Goal: Information Seeking & Learning: Learn about a topic

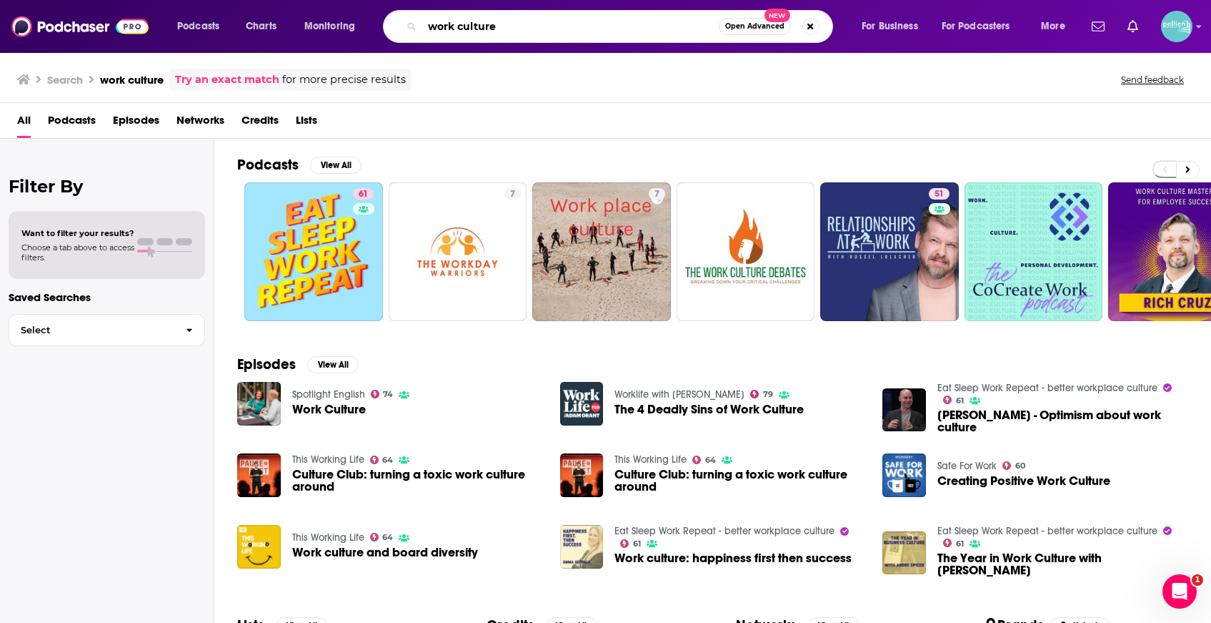
click at [628, 19] on input "work culture" at bounding box center [570, 26] width 297 height 23
type input "black feminism"
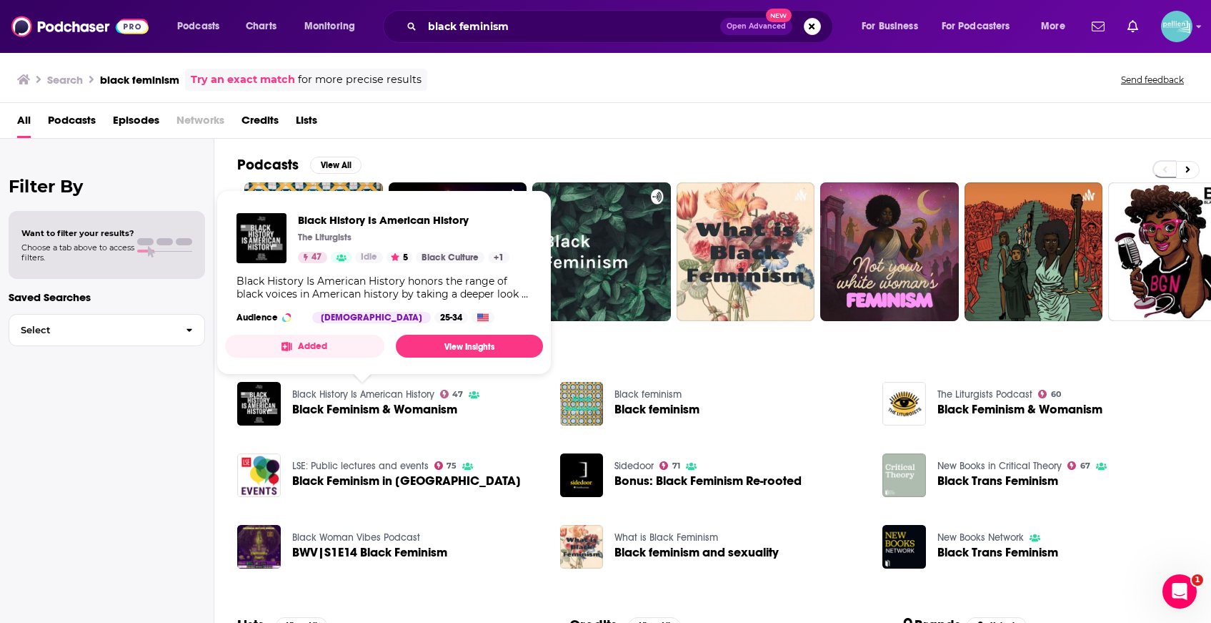
click at [402, 395] on link "Black History Is American History" at bounding box center [363, 394] width 142 height 12
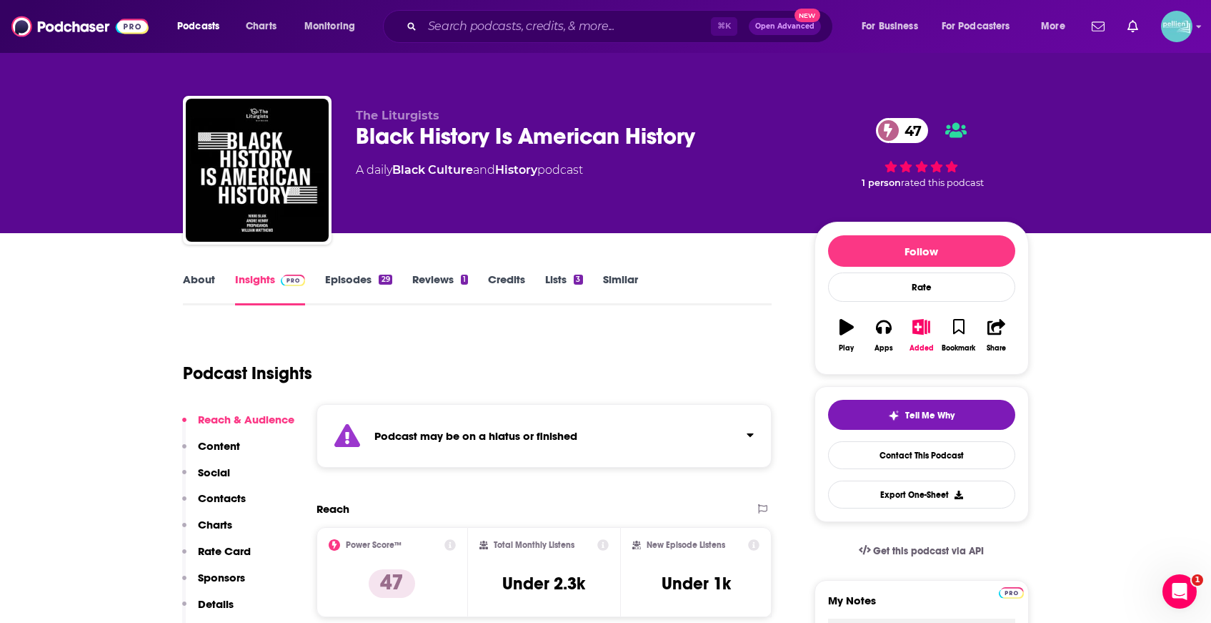
click at [337, 281] on link "Episodes 29" at bounding box center [358, 288] width 66 height 33
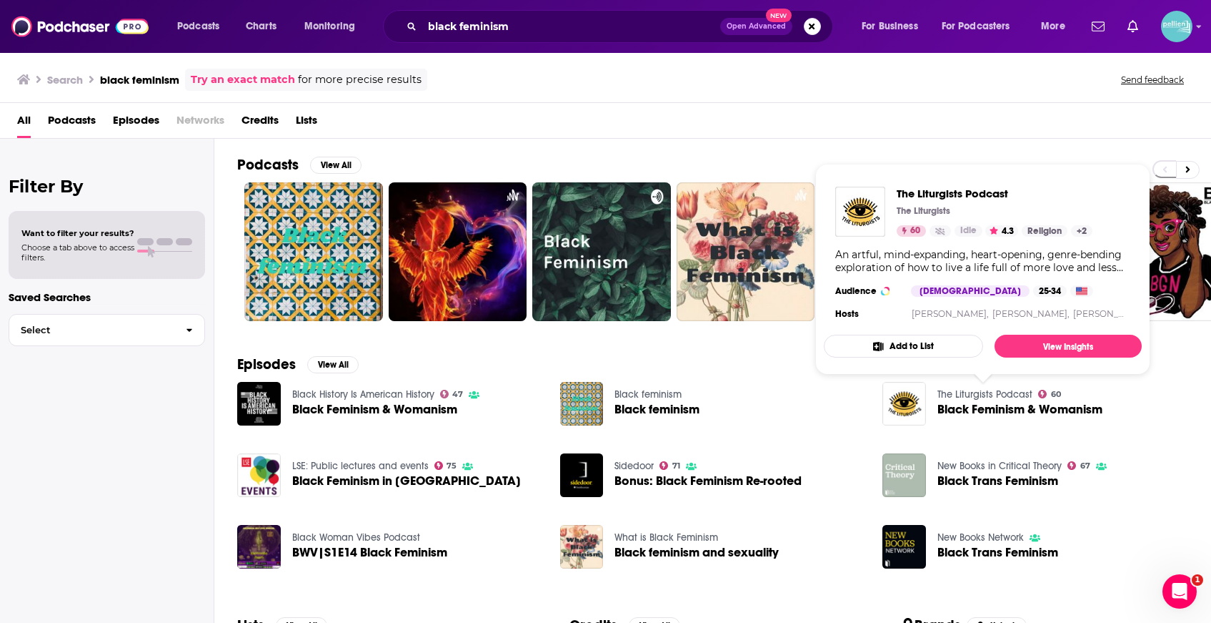
click at [983, 392] on link "The Liturgists Podcast" at bounding box center [985, 394] width 95 height 12
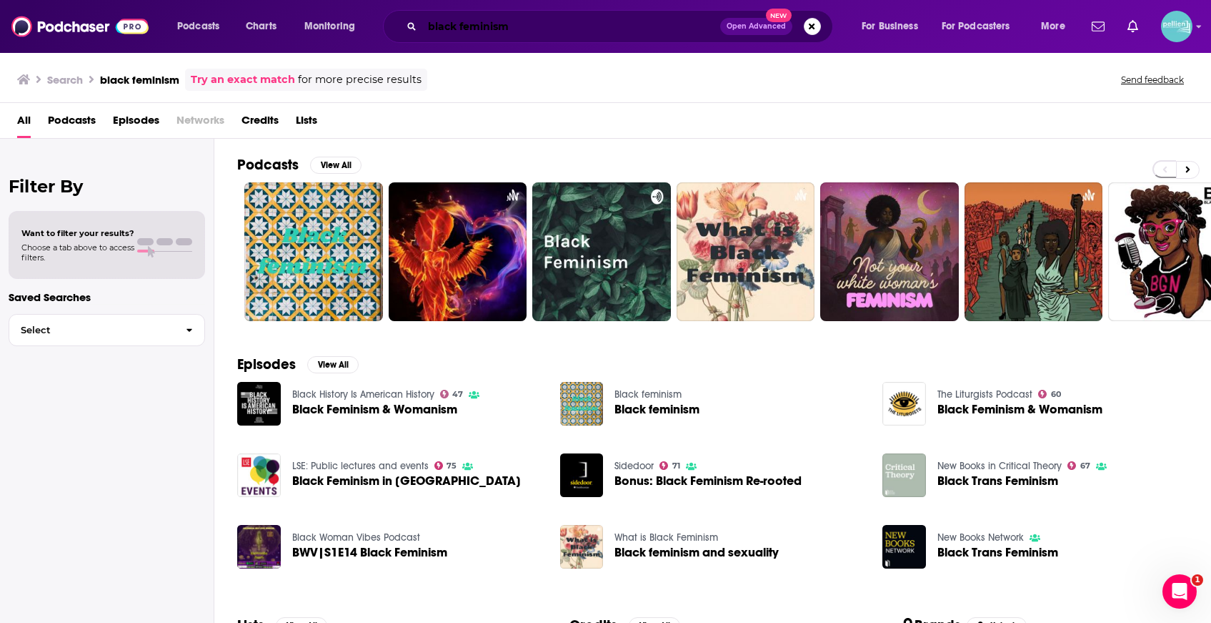
click at [583, 21] on input "black feminism" at bounding box center [571, 26] width 298 height 23
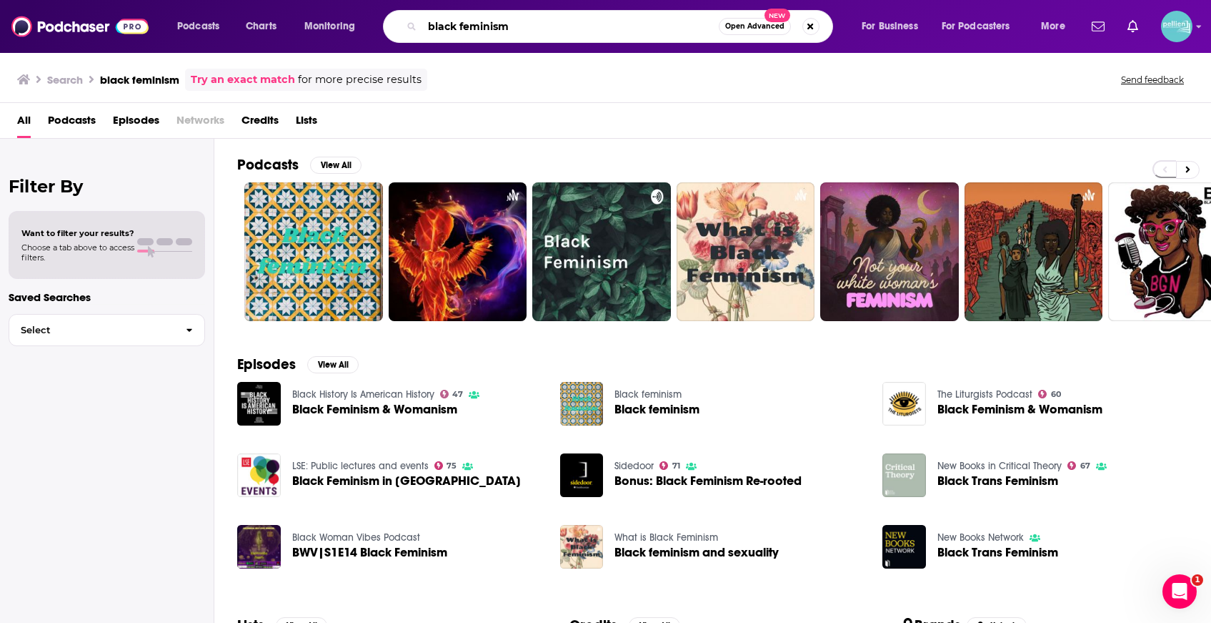
click at [583, 21] on input "black feminism" at bounding box center [570, 26] width 297 height 23
type input "abortion"
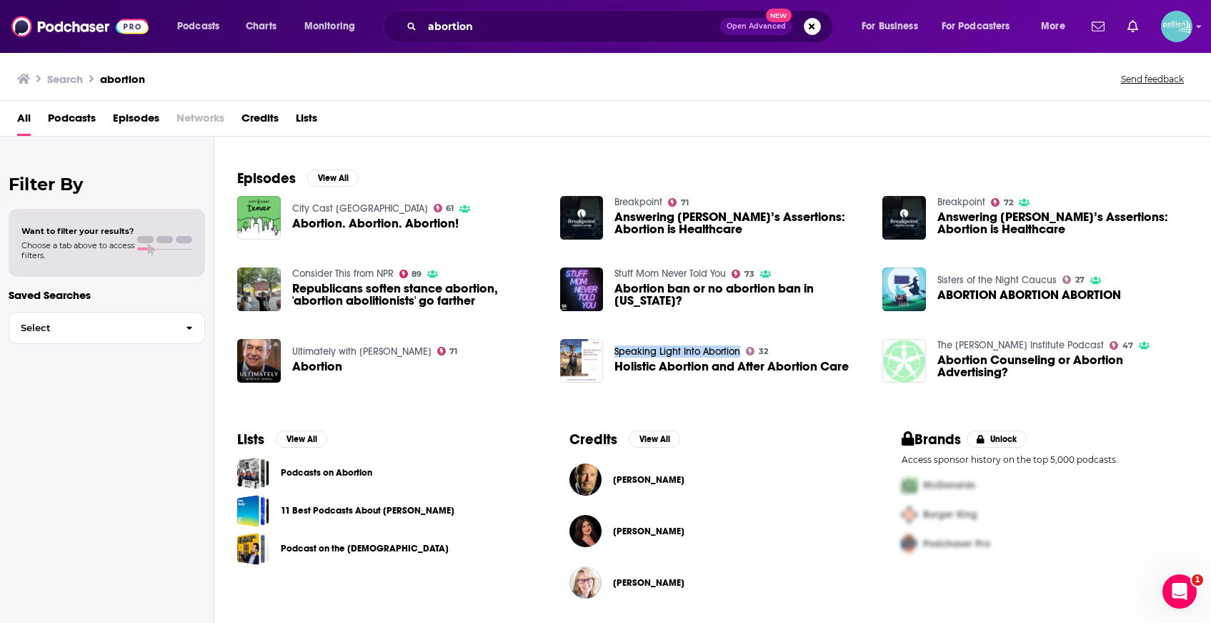
scroll to position [173, 0]
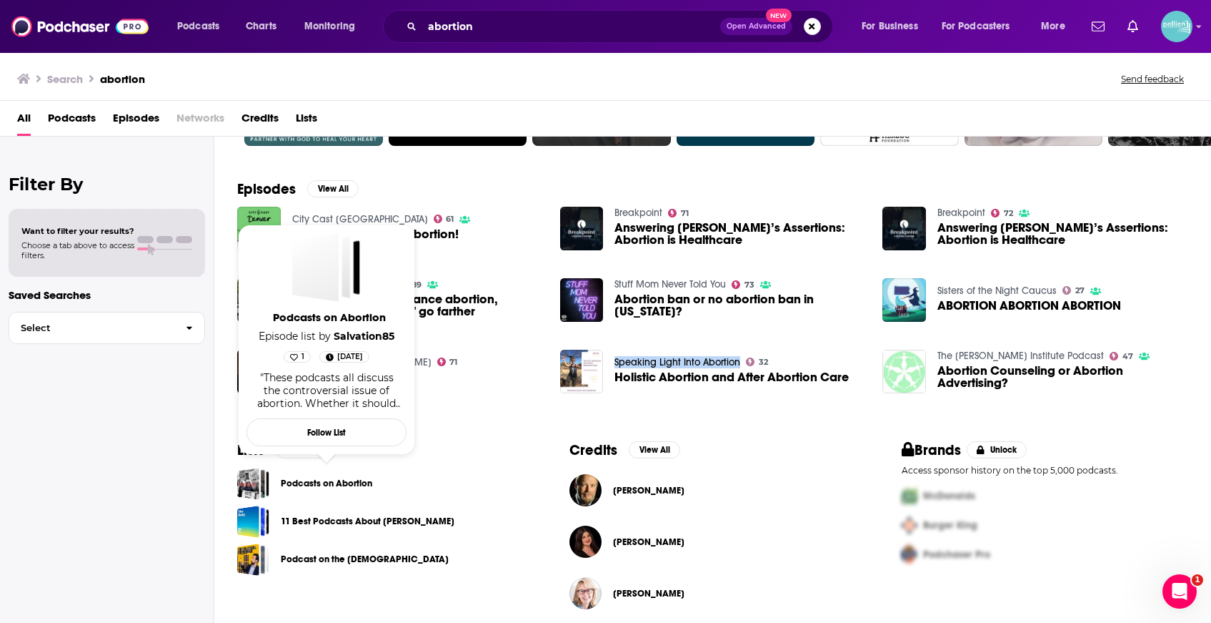
click at [307, 488] on link "Podcasts on Abortion" at bounding box center [326, 483] width 91 height 16
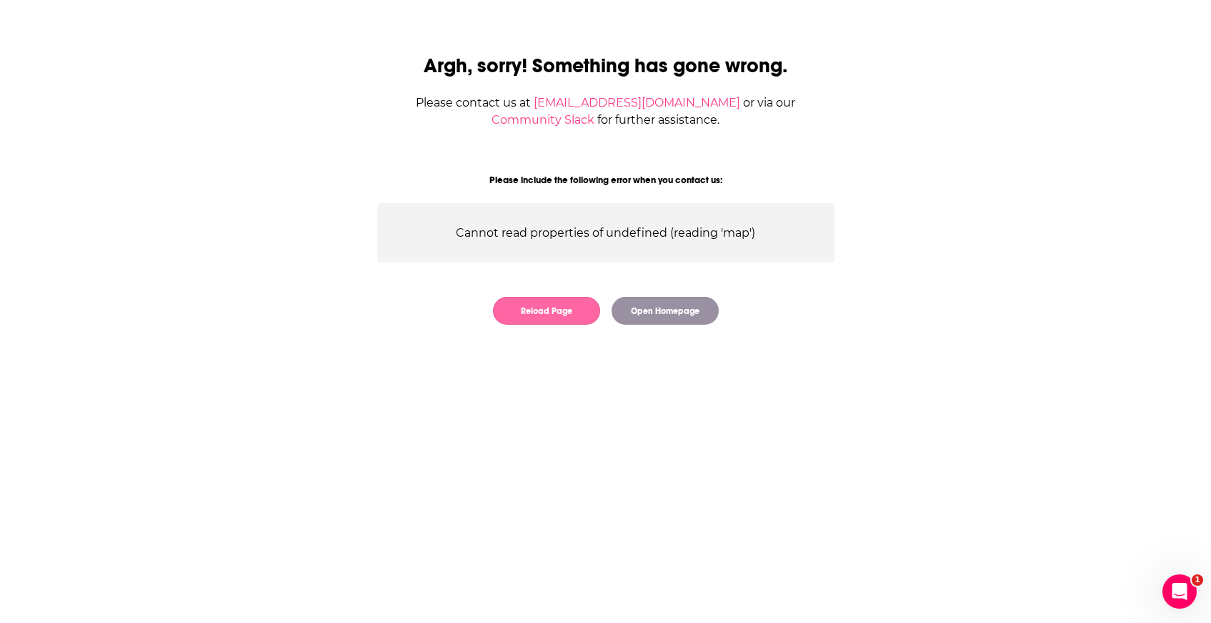
click at [579, 315] on button "Reload Page" at bounding box center [546, 311] width 107 height 28
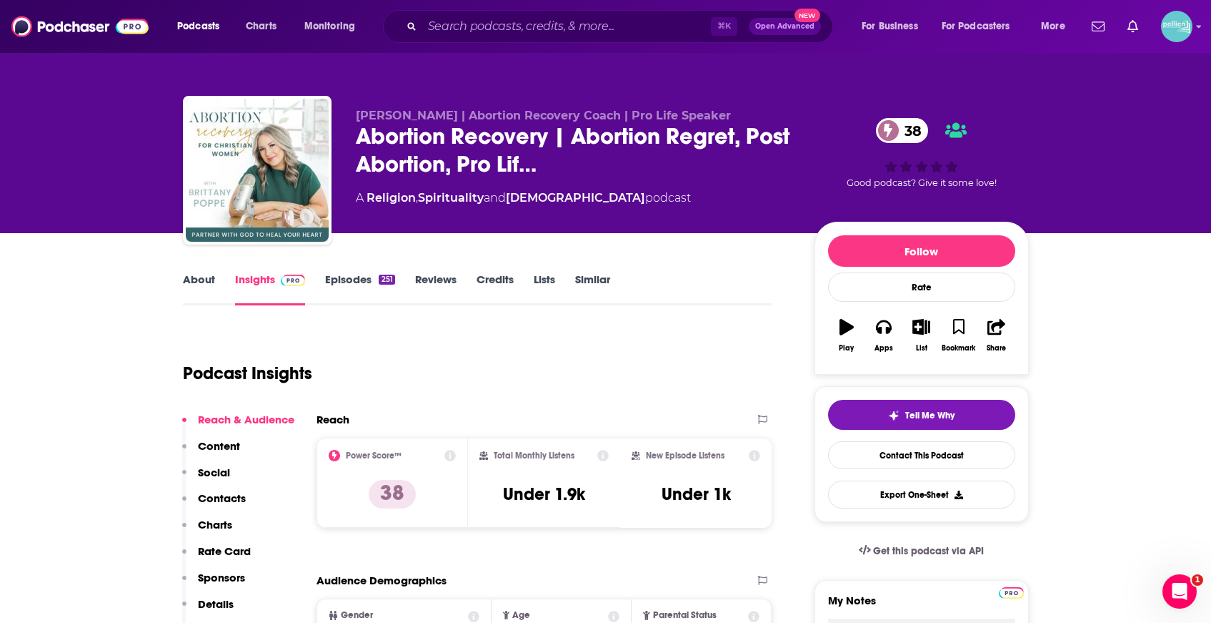
click at [197, 281] on link "About" at bounding box center [199, 288] width 32 height 33
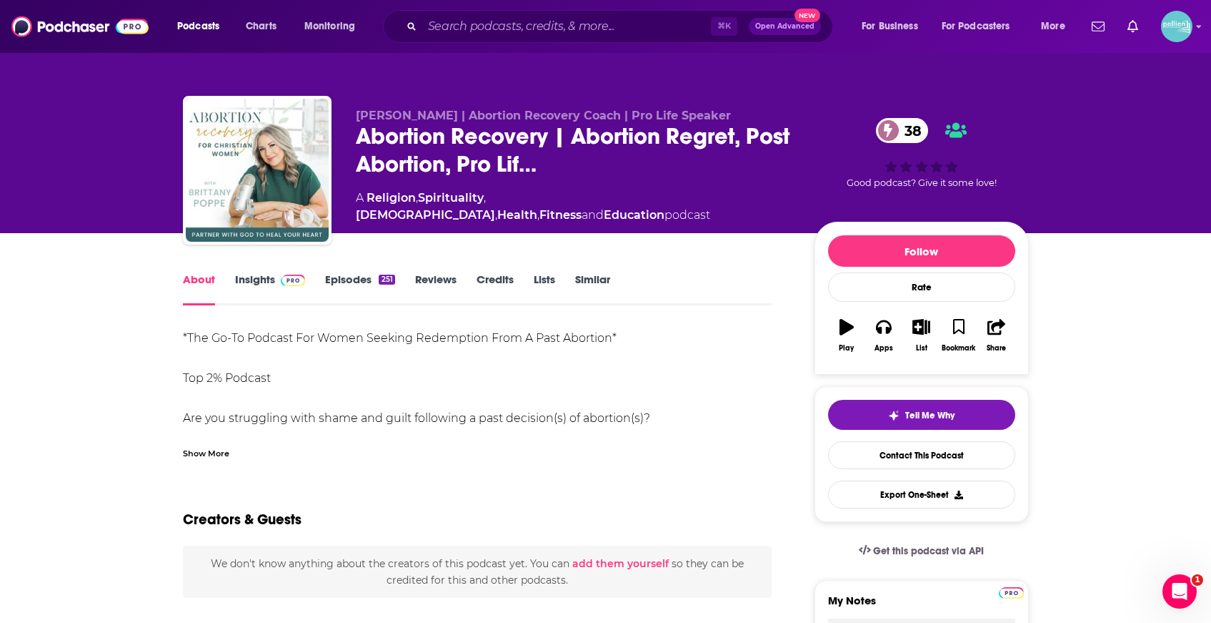
click at [214, 456] on div "Show More" at bounding box center [206, 452] width 46 height 14
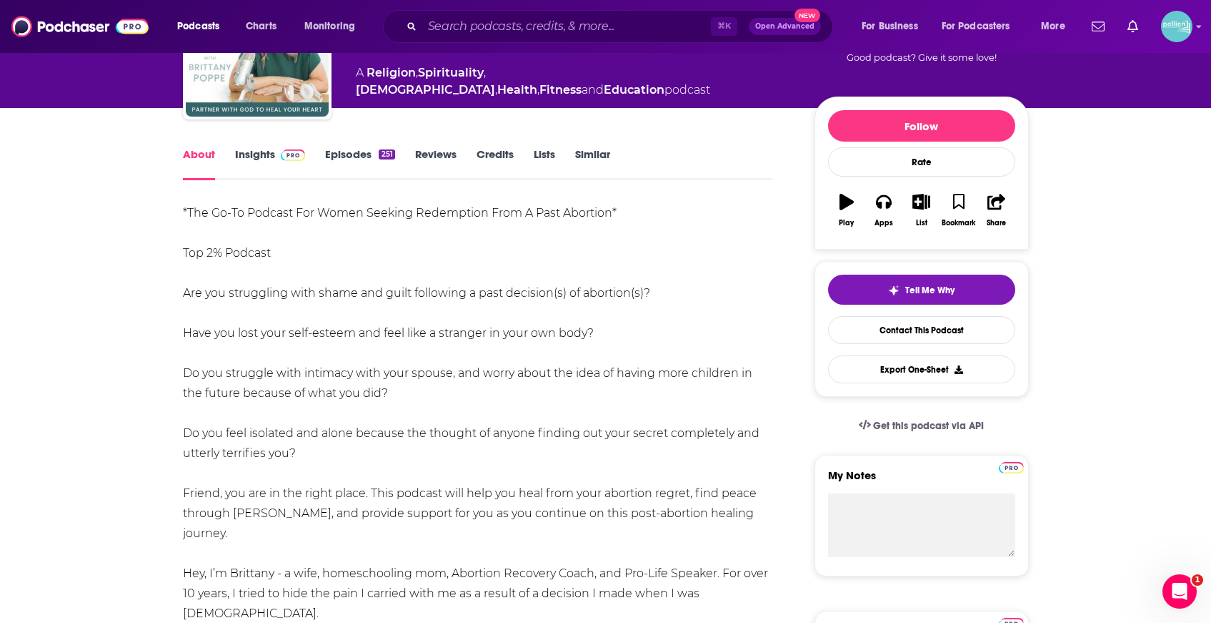
scroll to position [126, 0]
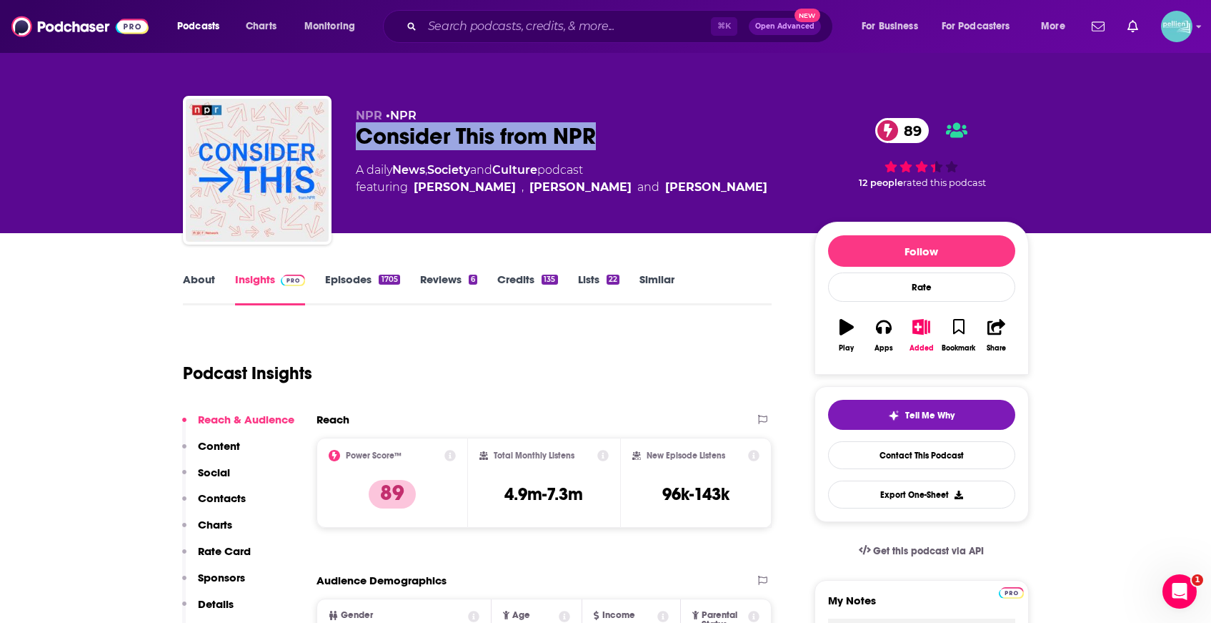
drag, startPoint x: 634, startPoint y: 130, endPoint x: 358, endPoint y: 143, distance: 276.2
click at [358, 143] on div "Consider This from NPR 89" at bounding box center [574, 136] width 436 height 28
copy h2 "Consider This from NPR"
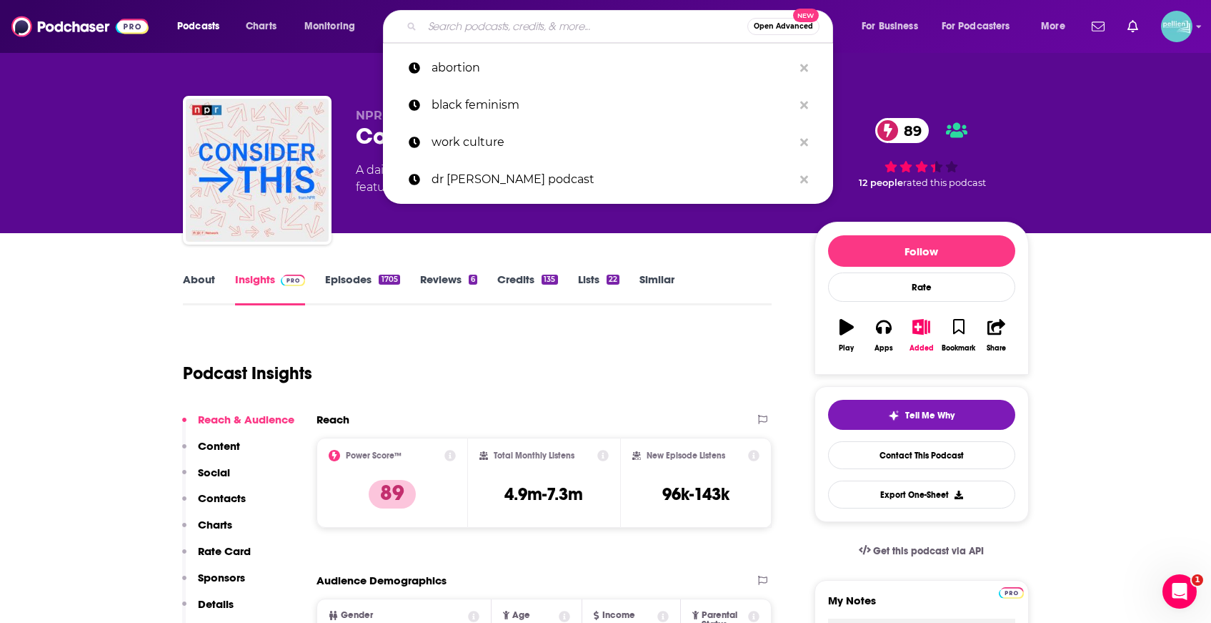
click at [660, 19] on input "Search podcasts, credits, & more..." at bounding box center [584, 26] width 325 height 23
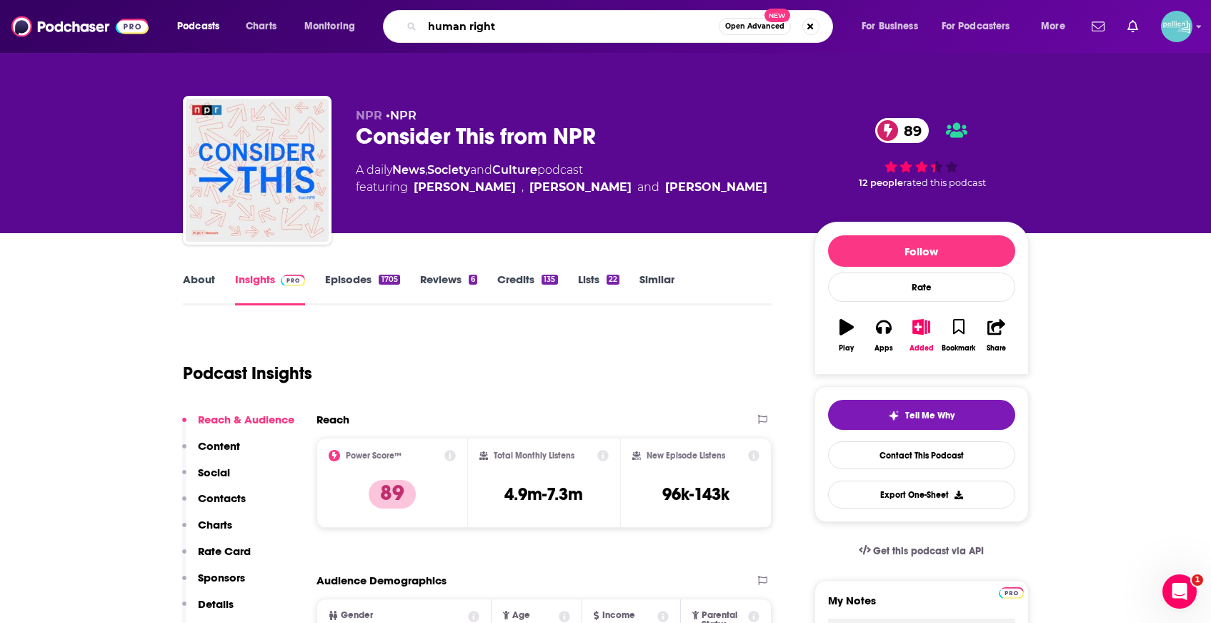
type input "human rights"
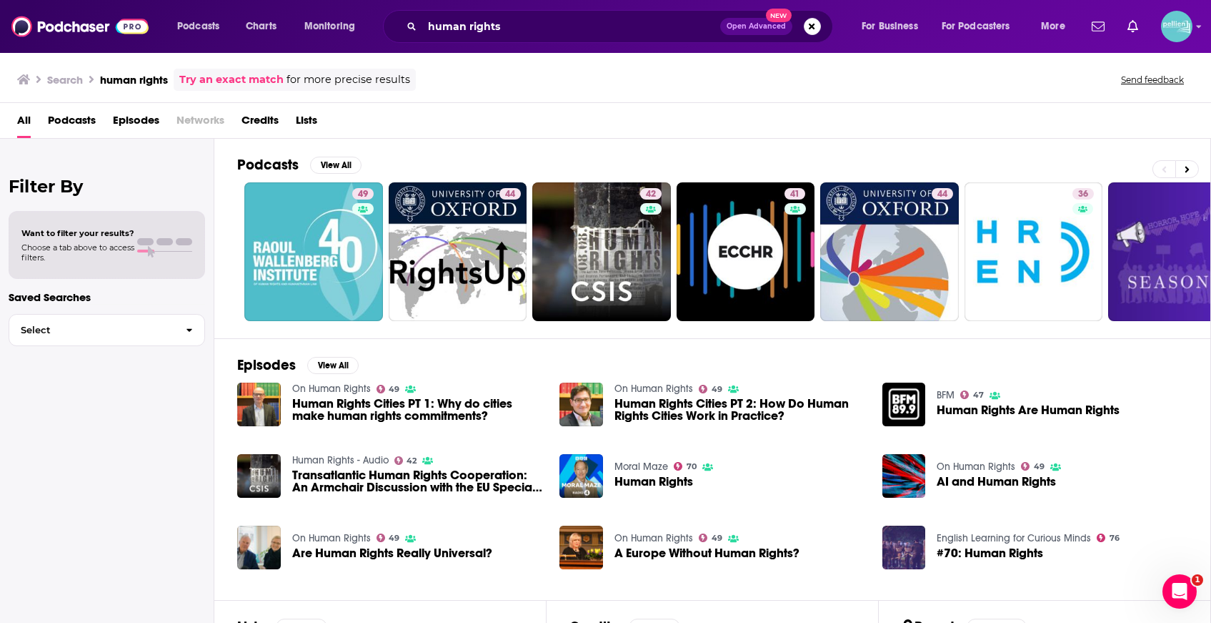
click at [81, 112] on span "Podcasts" at bounding box center [72, 123] width 48 height 29
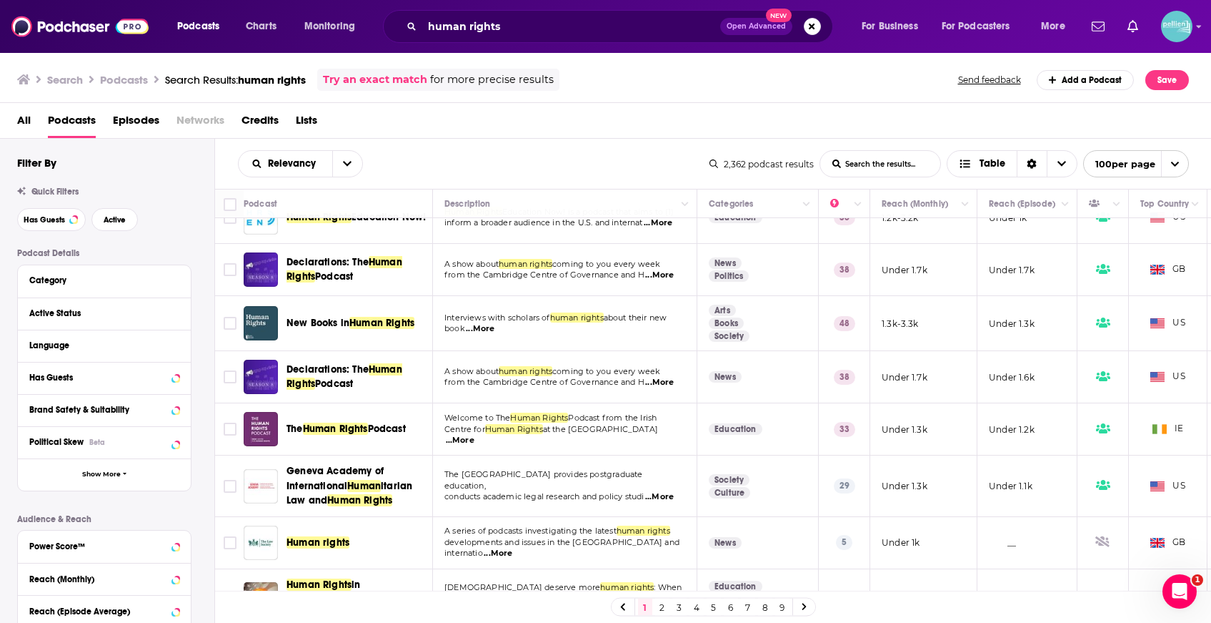
scroll to position [297, 0]
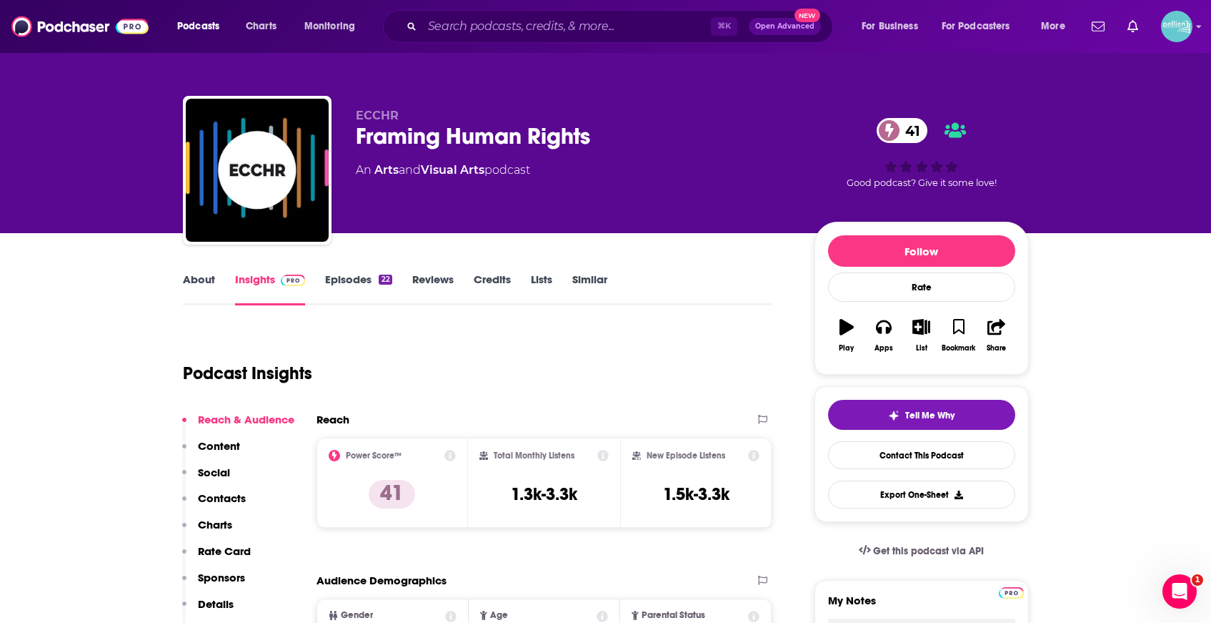
click at [206, 278] on link "About" at bounding box center [199, 288] width 32 height 33
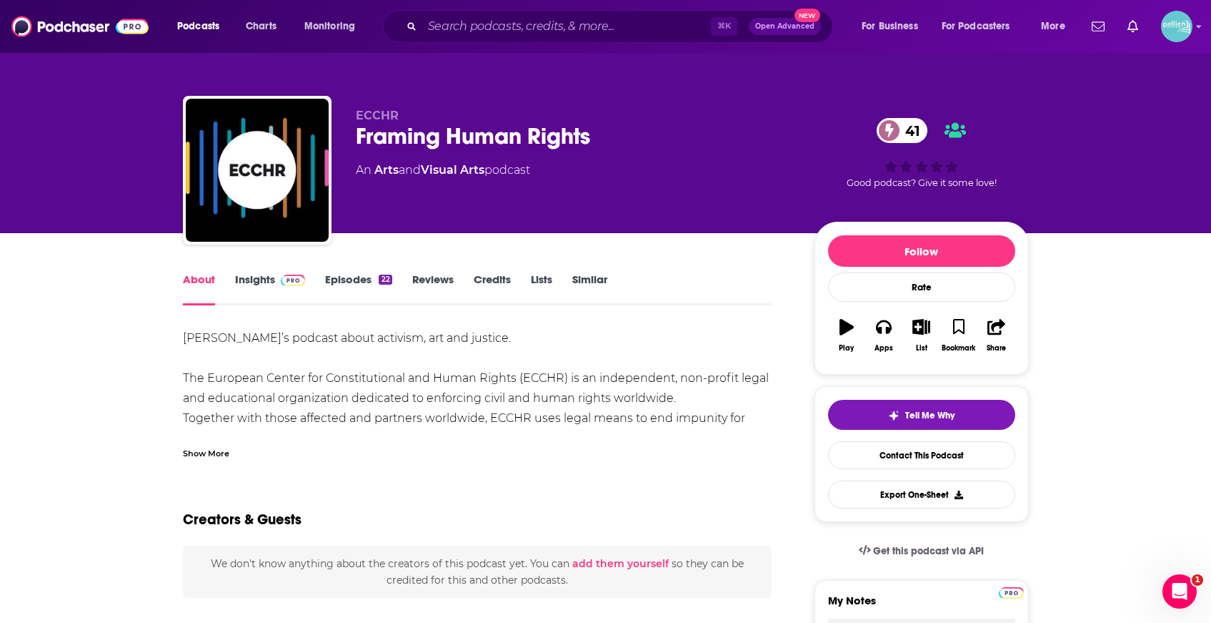
click at [263, 285] on link "Insights" at bounding box center [270, 288] width 71 height 33
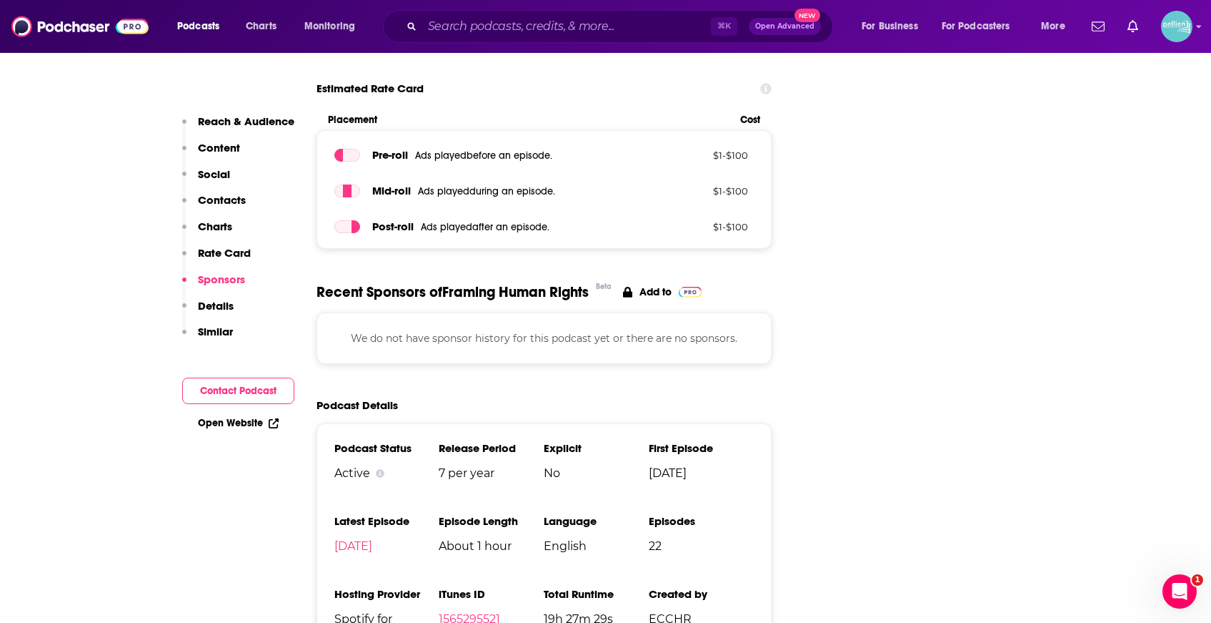
scroll to position [1431, 0]
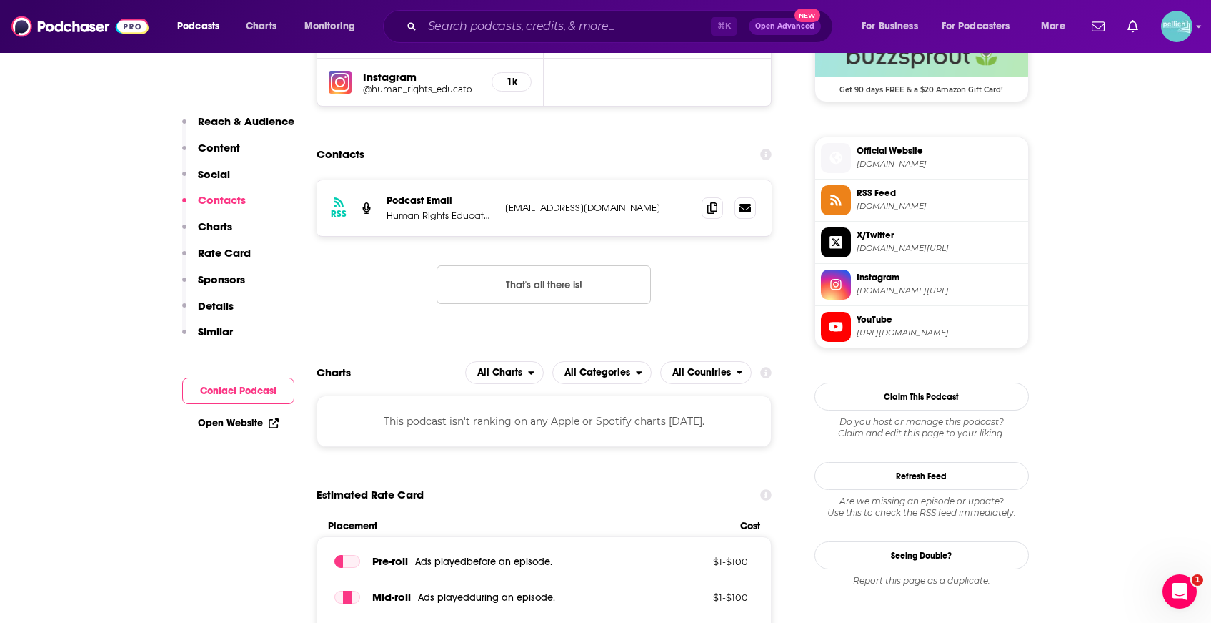
scroll to position [1154, 0]
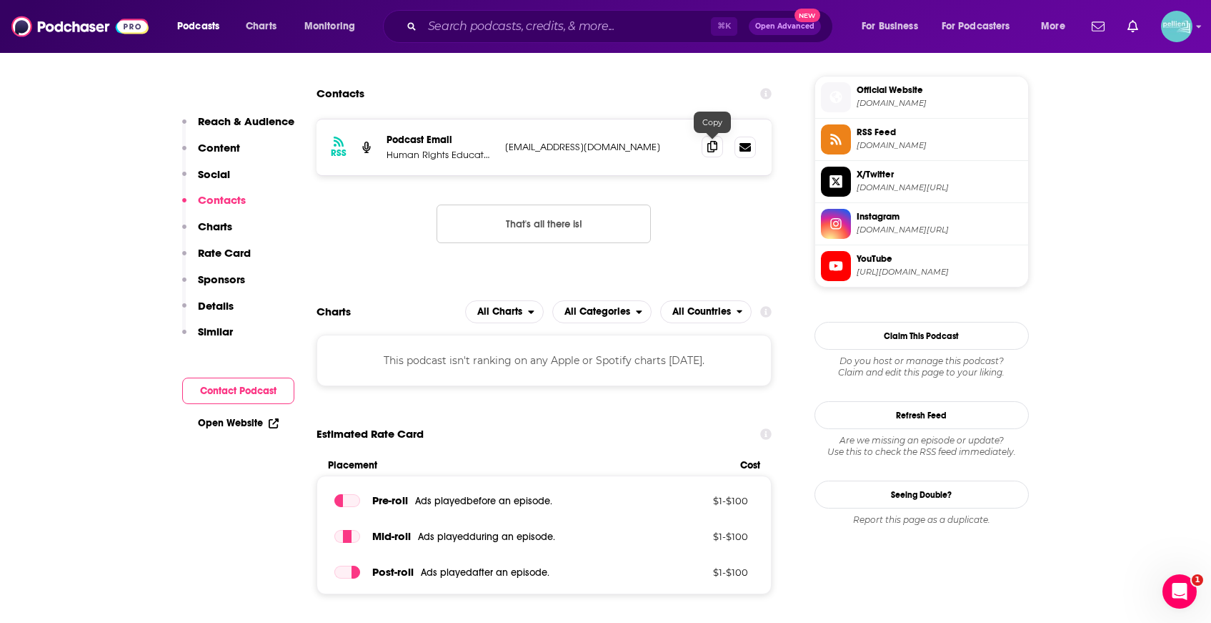
click at [705, 144] on span at bounding box center [712, 146] width 21 height 21
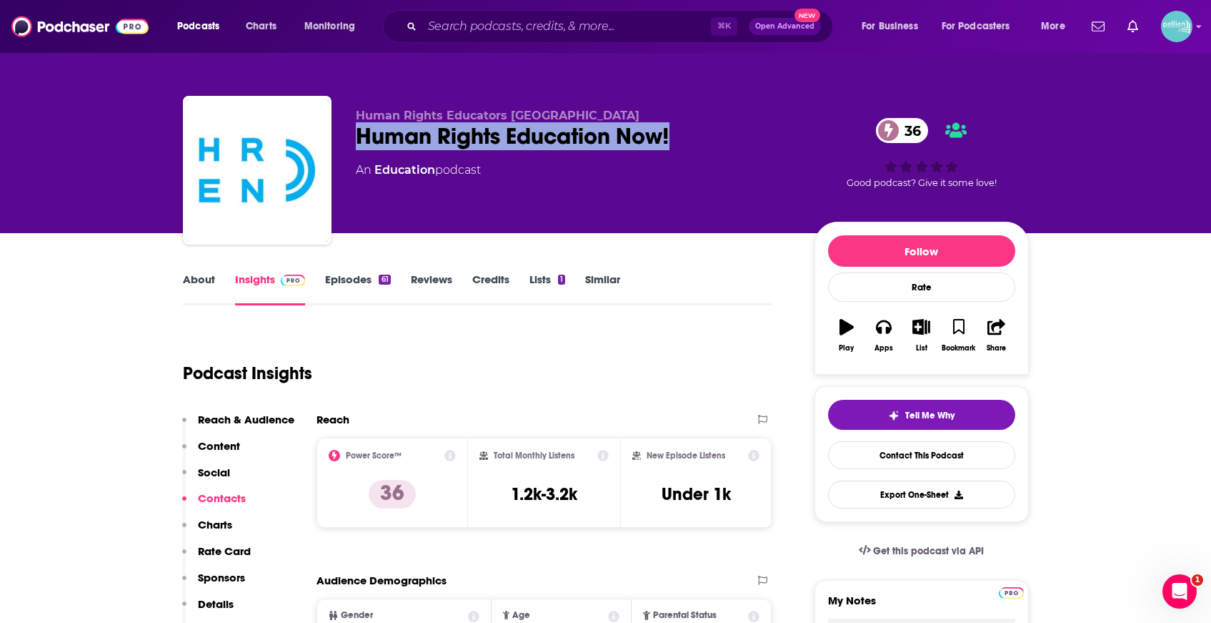
drag, startPoint x: 615, startPoint y: 140, endPoint x: 336, endPoint y: 143, distance: 278.8
click at [336, 143] on div "Human Rights Educators [GEOGRAPHIC_DATA] Human Rights Education Now! 36 An Educ…" at bounding box center [606, 173] width 846 height 154
copy h2 "Human Rights Education Now!"
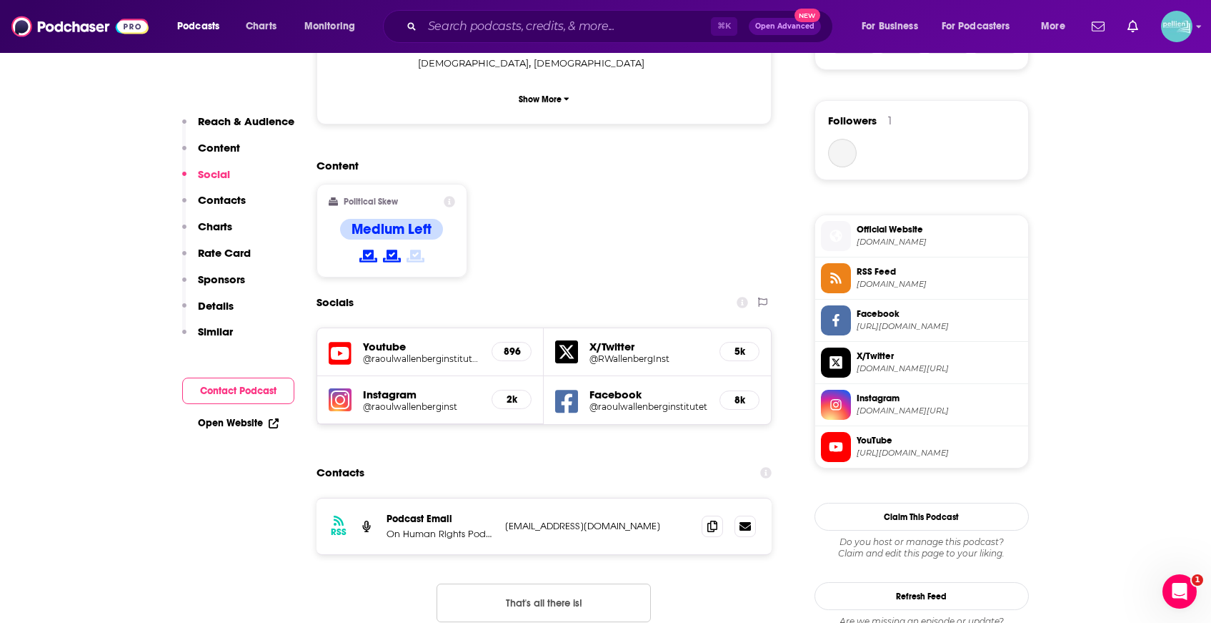
scroll to position [1048, 0]
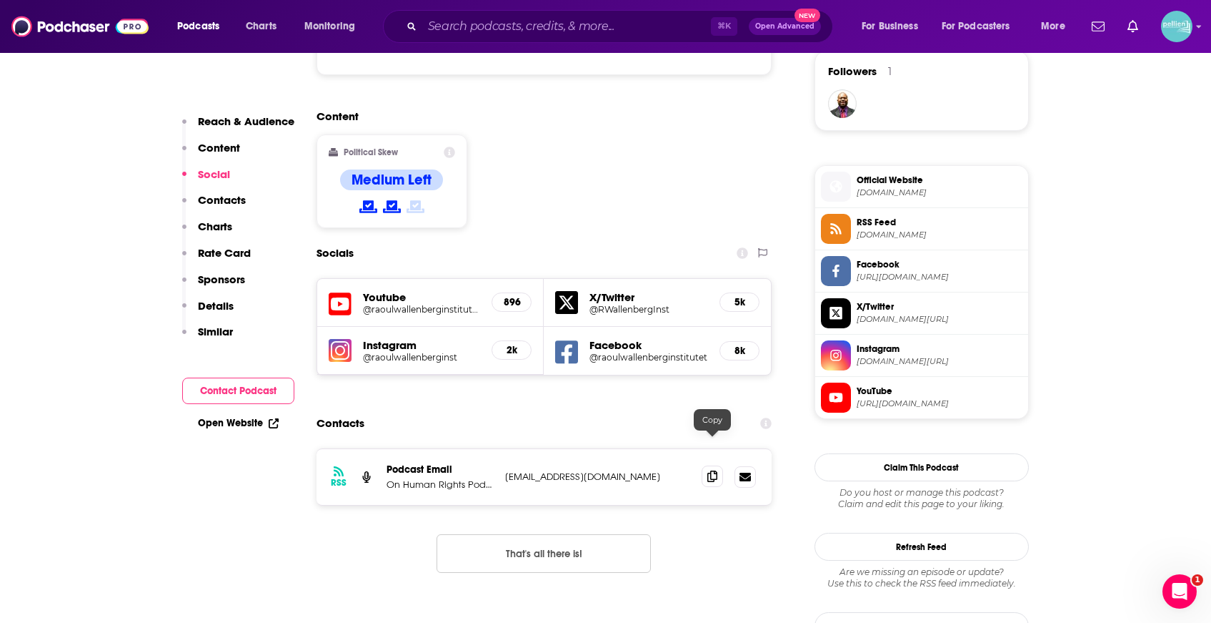
click at [717, 470] on icon at bounding box center [713, 475] width 10 height 11
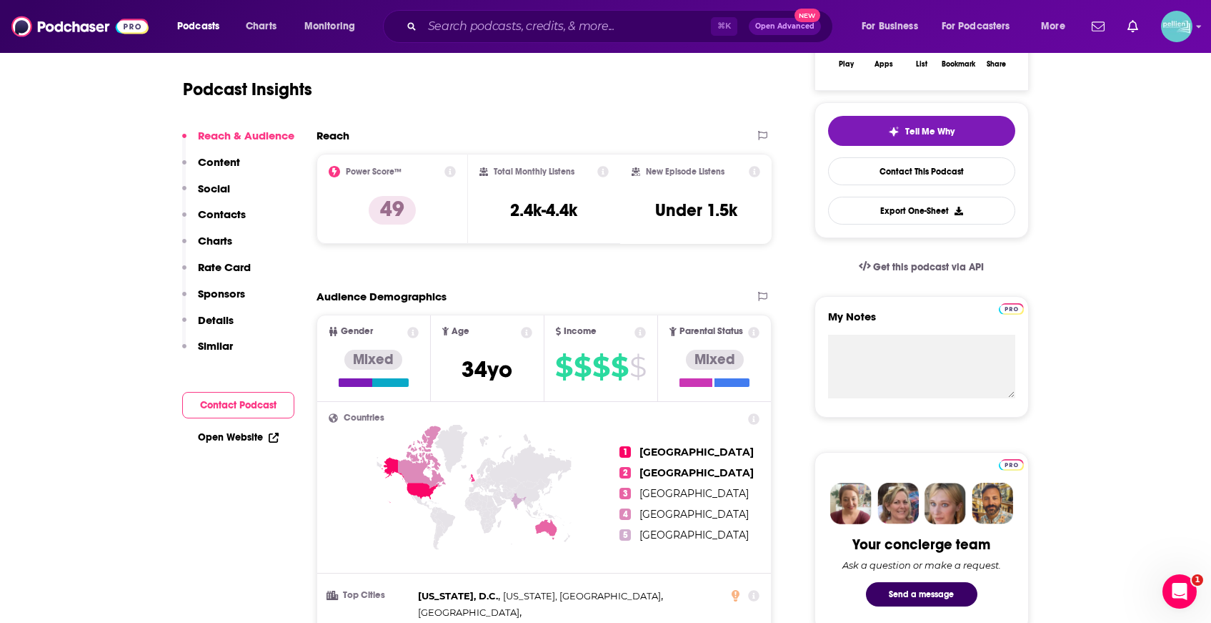
scroll to position [0, 0]
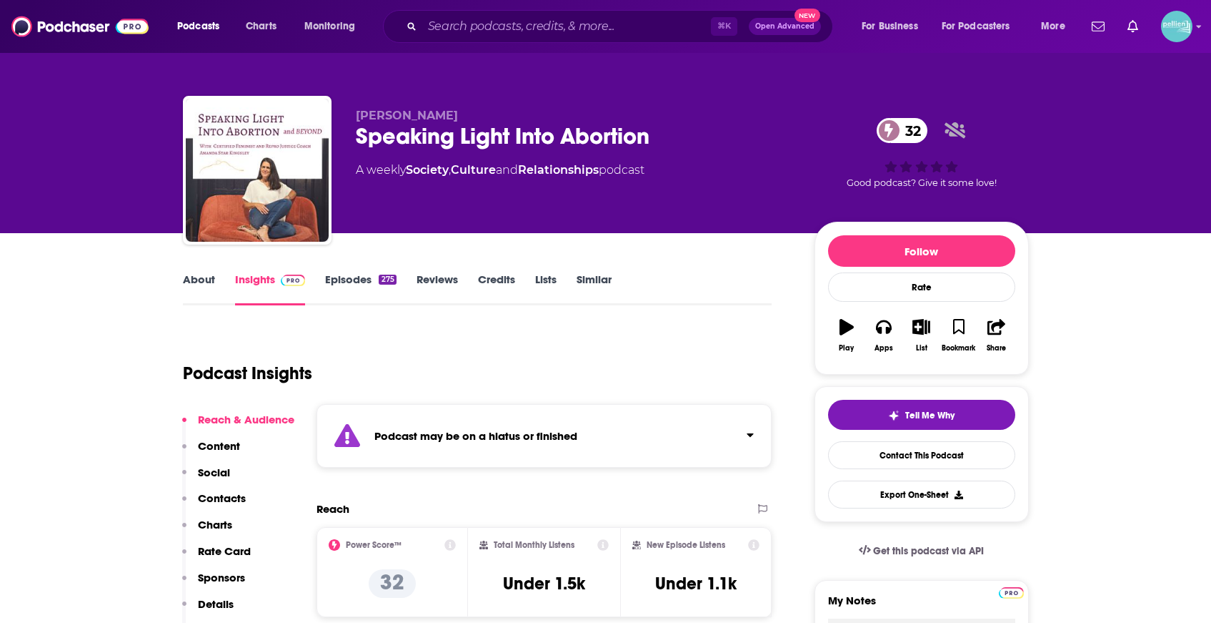
click at [343, 287] on link "Episodes 275" at bounding box center [360, 288] width 71 height 33
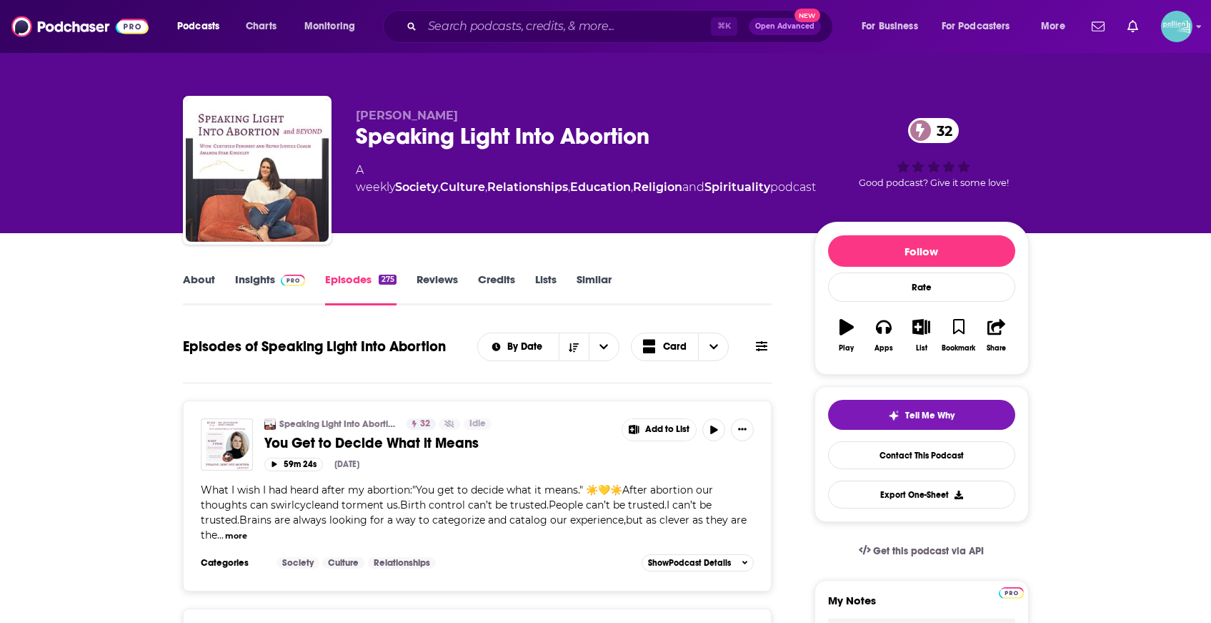
click at [269, 290] on link "Insights" at bounding box center [270, 288] width 71 height 33
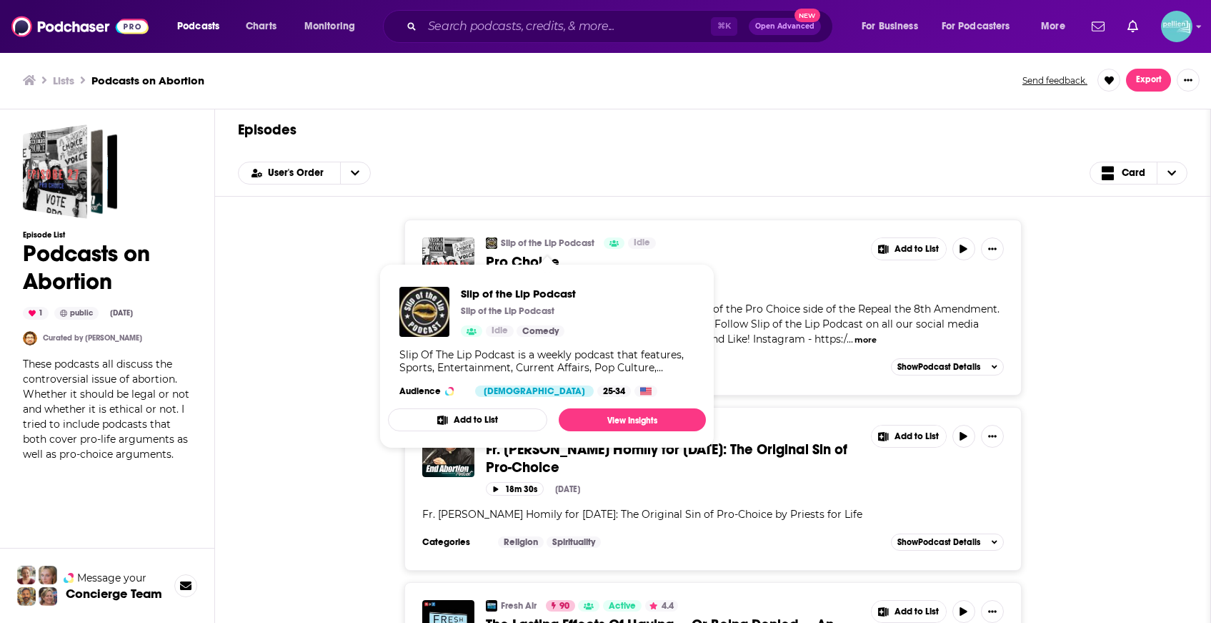
click at [648, 197] on div "Episodes User's Order Card Slip of the Lip Podcast Idle Pro Choice Add to List …" at bounding box center [713, 375] width 996 height 532
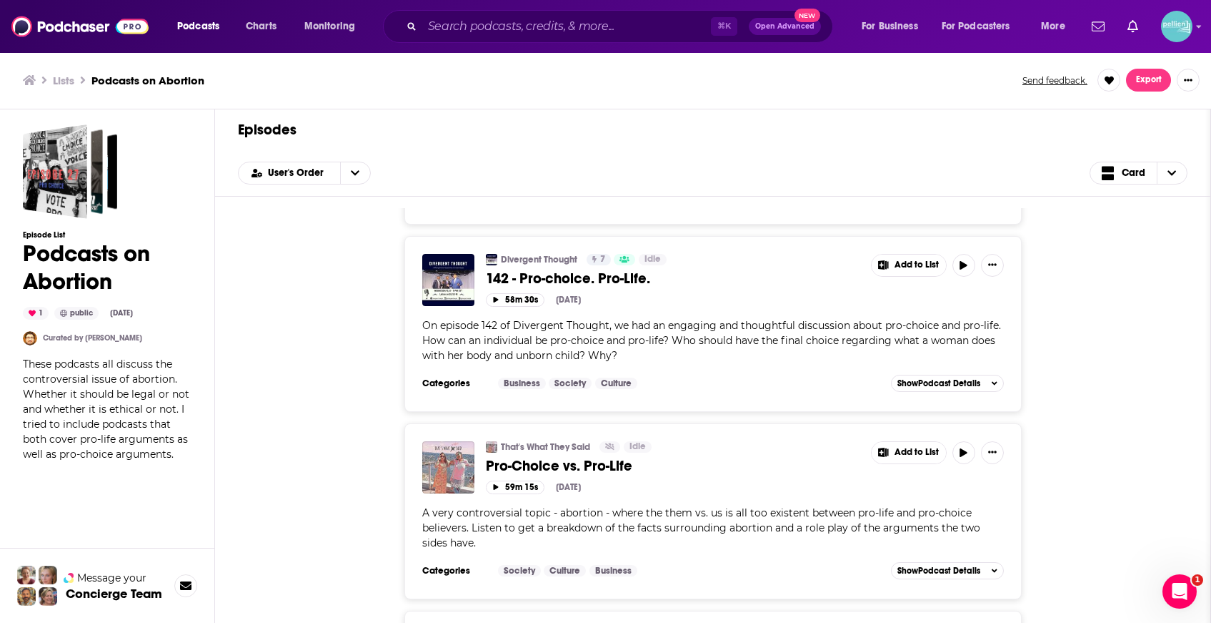
scroll to position [1829, 0]
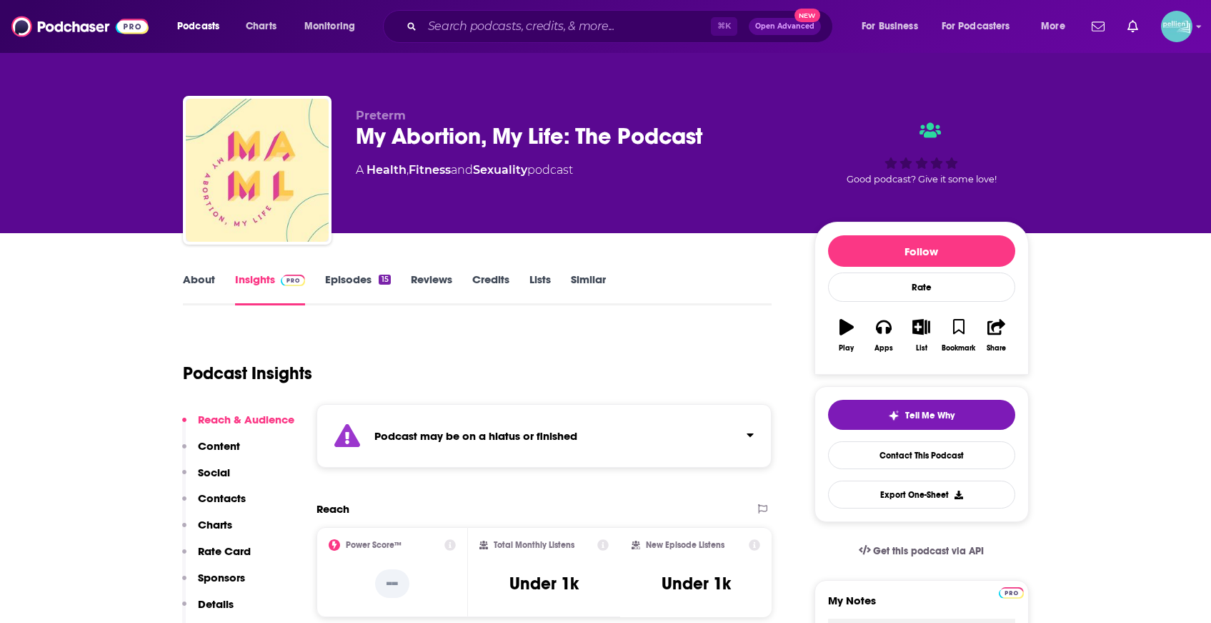
click at [352, 281] on link "Episodes 15" at bounding box center [357, 288] width 65 height 33
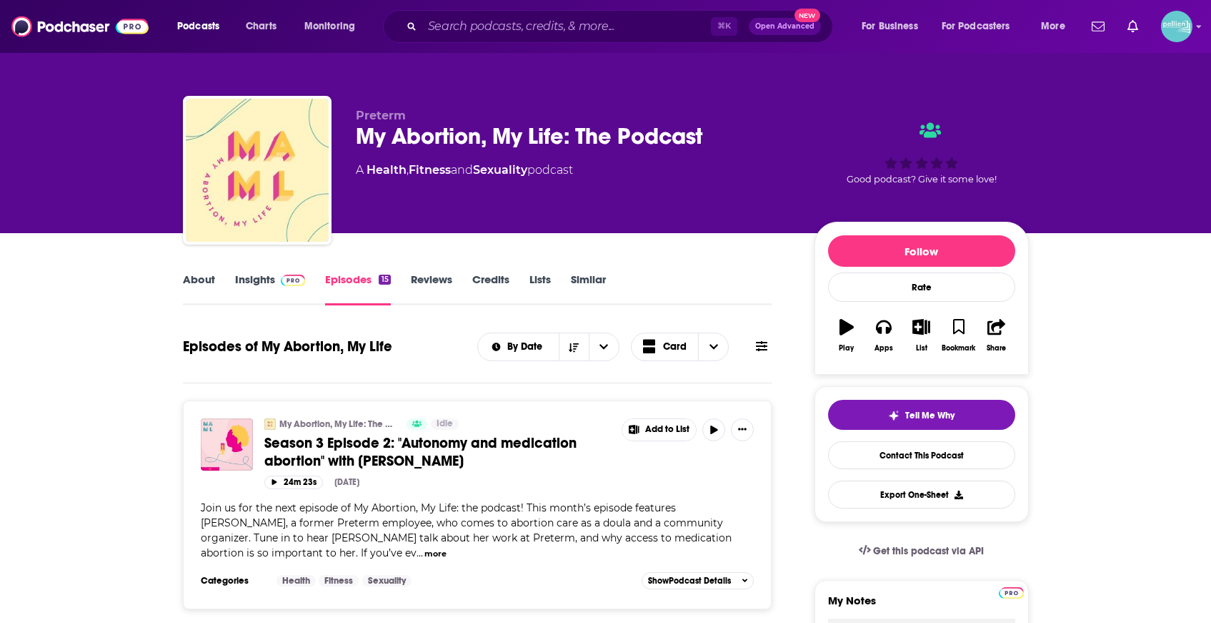
click at [267, 287] on link "Insights" at bounding box center [270, 288] width 71 height 33
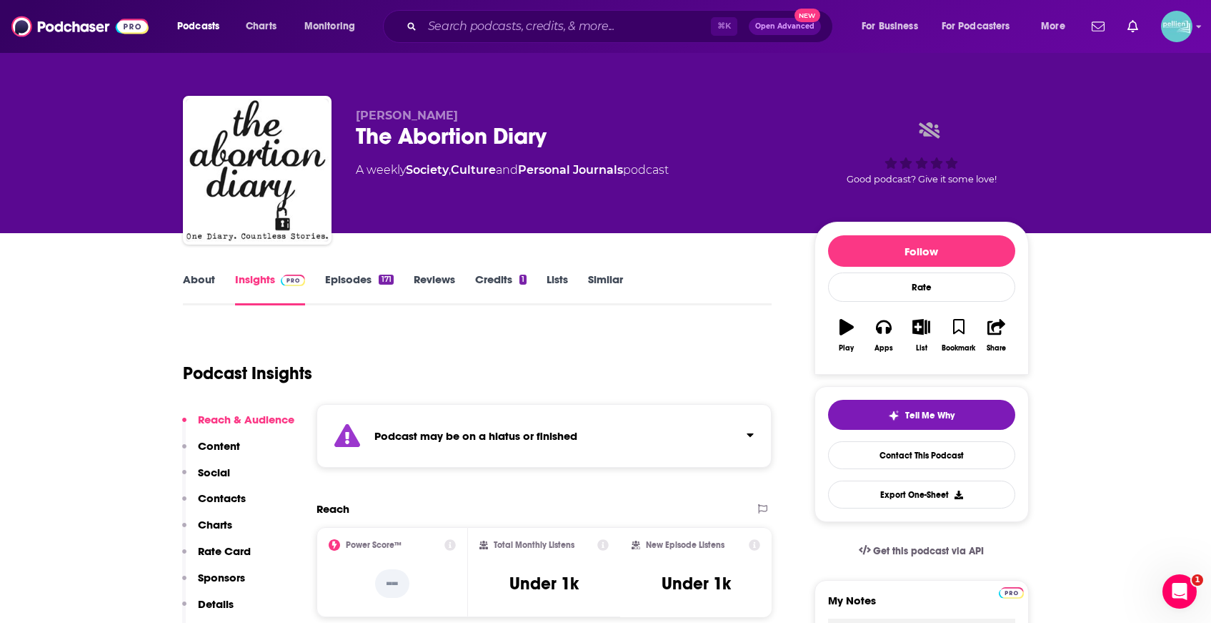
click at [382, 280] on div "171" at bounding box center [386, 279] width 14 height 10
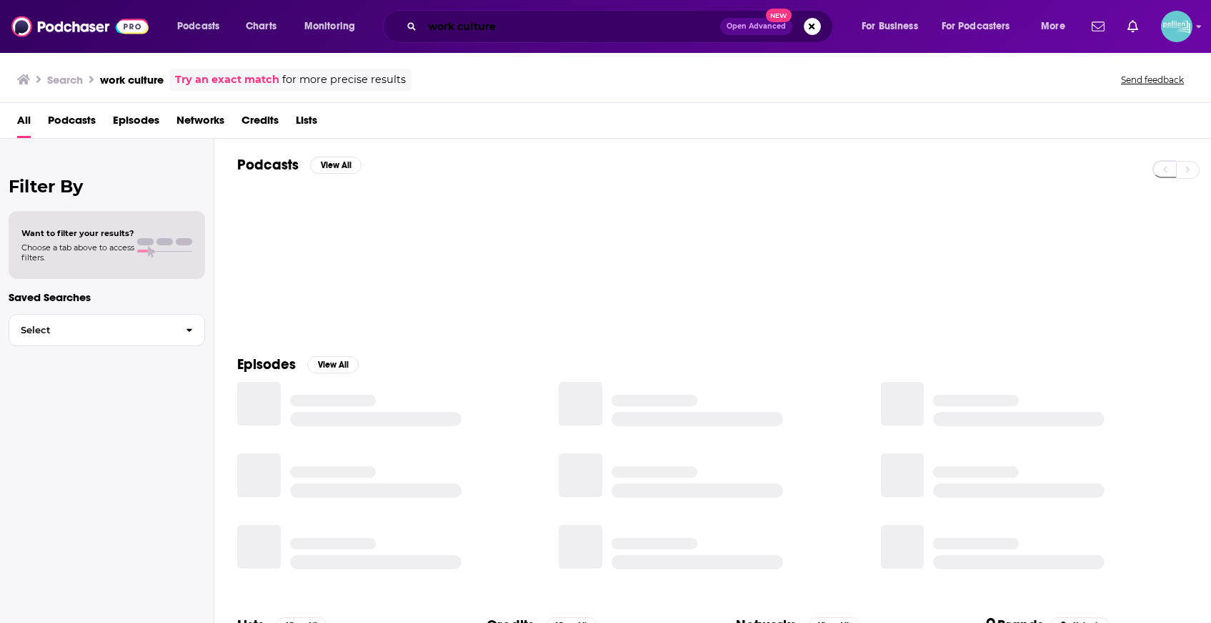
click at [600, 18] on input "work culture" at bounding box center [571, 26] width 298 height 23
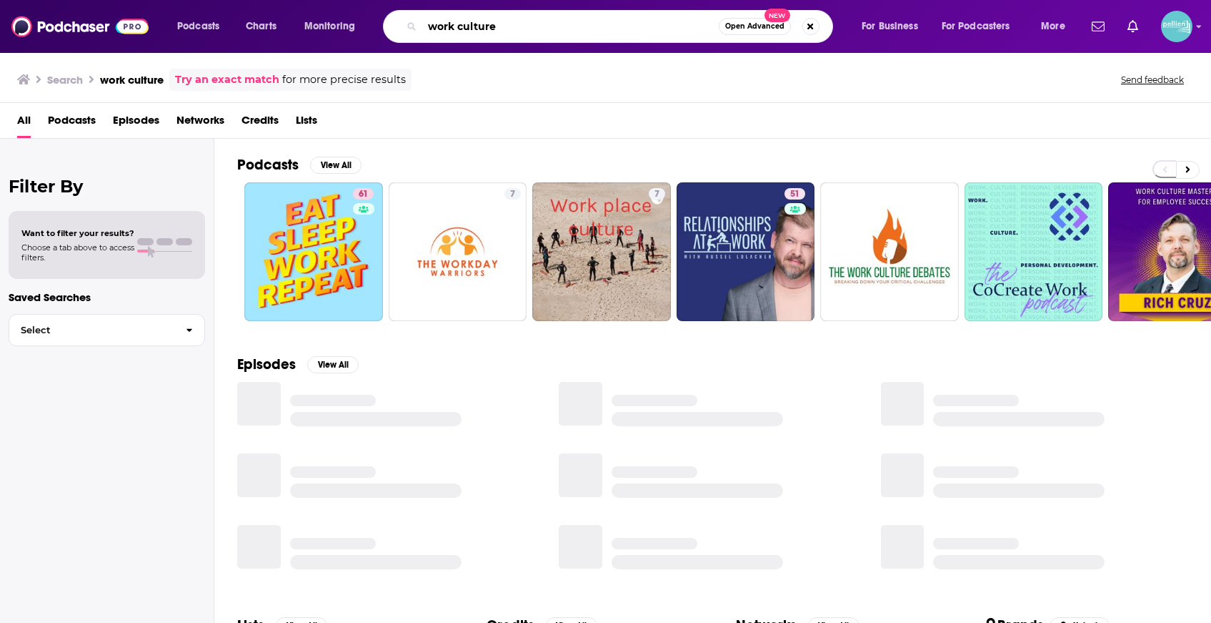
click at [600, 18] on input "work culture" at bounding box center [570, 26] width 297 height 23
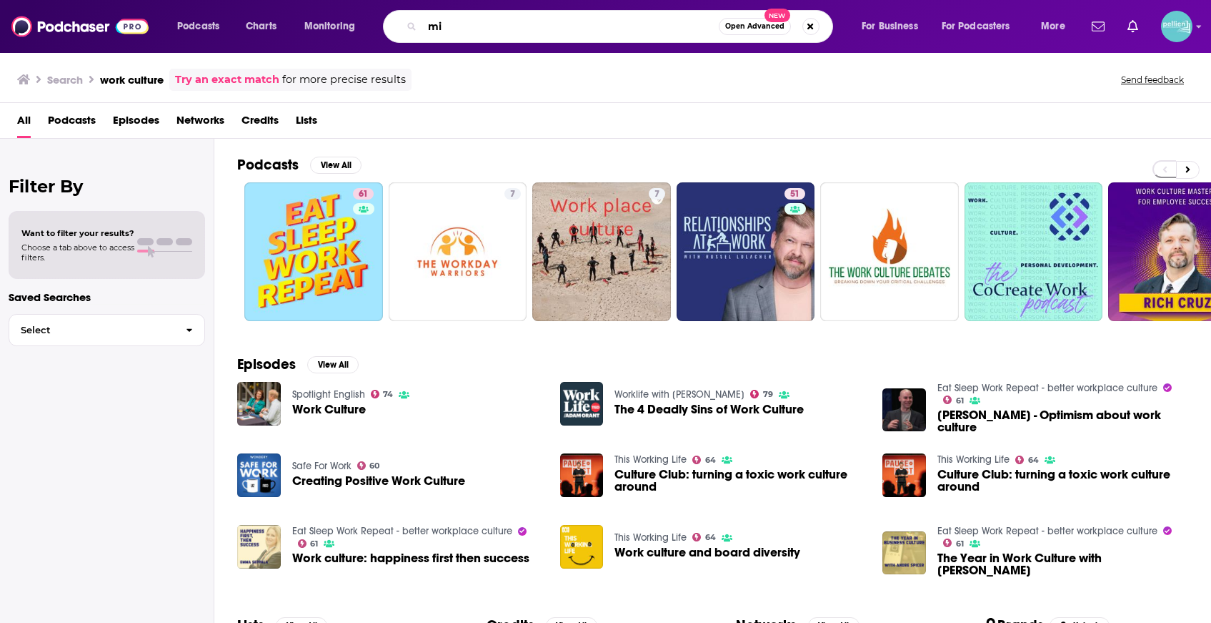
type input "m"
type input "abortion rights"
